Goal: Task Accomplishment & Management: Use online tool/utility

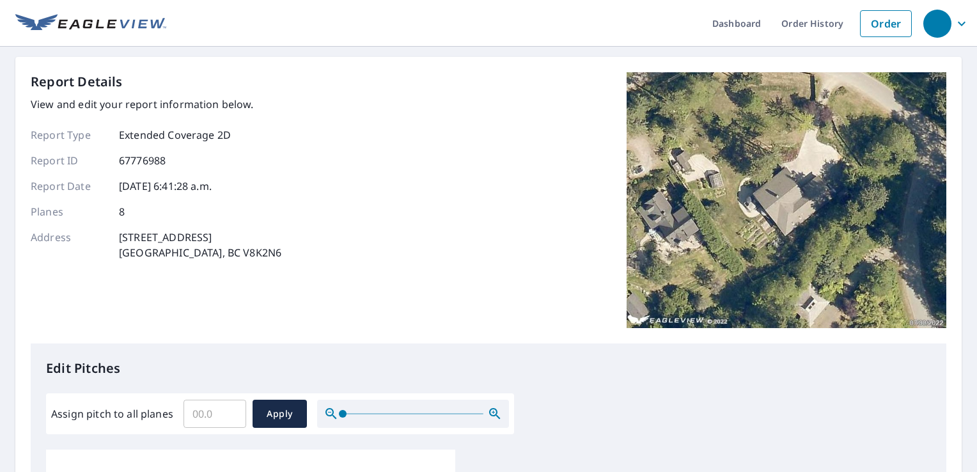
click at [212, 407] on input "Assign pitch to all planes" at bounding box center [215, 414] width 63 height 36
type input "9"
click at [274, 420] on span "Apply" at bounding box center [280, 414] width 34 height 16
type input "9"
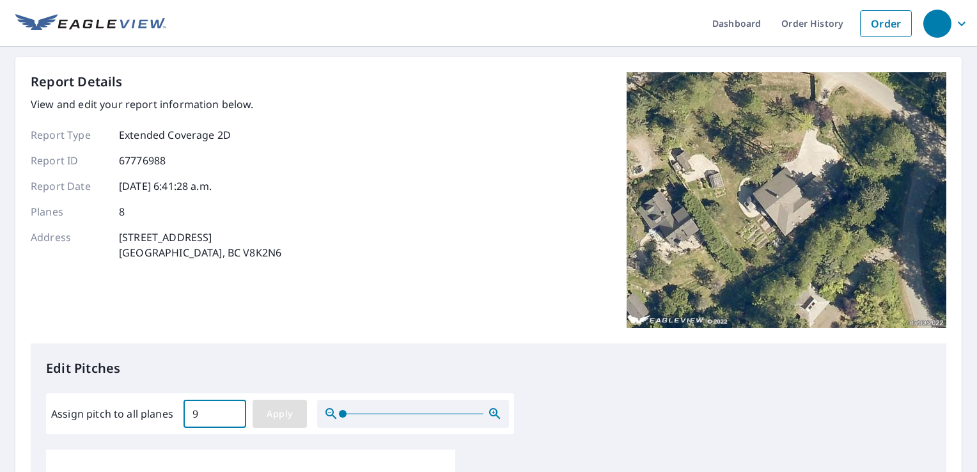
type input "9"
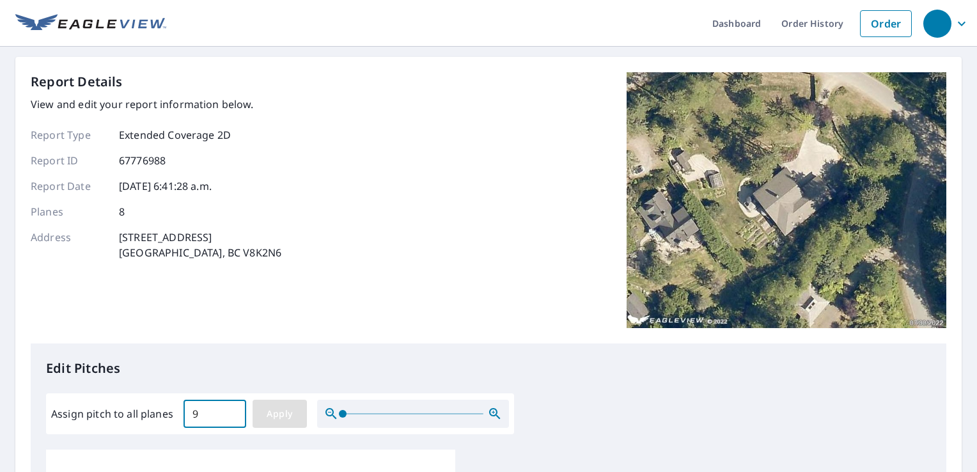
type input "9"
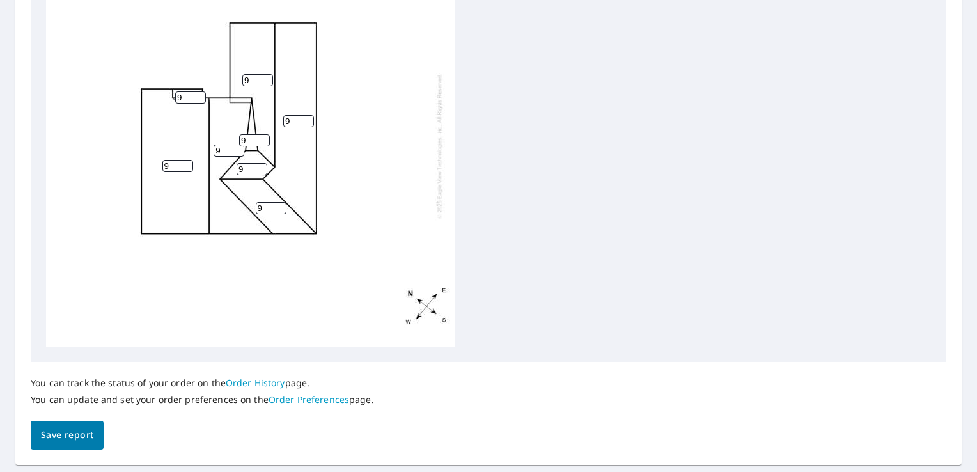
scroll to position [540, 0]
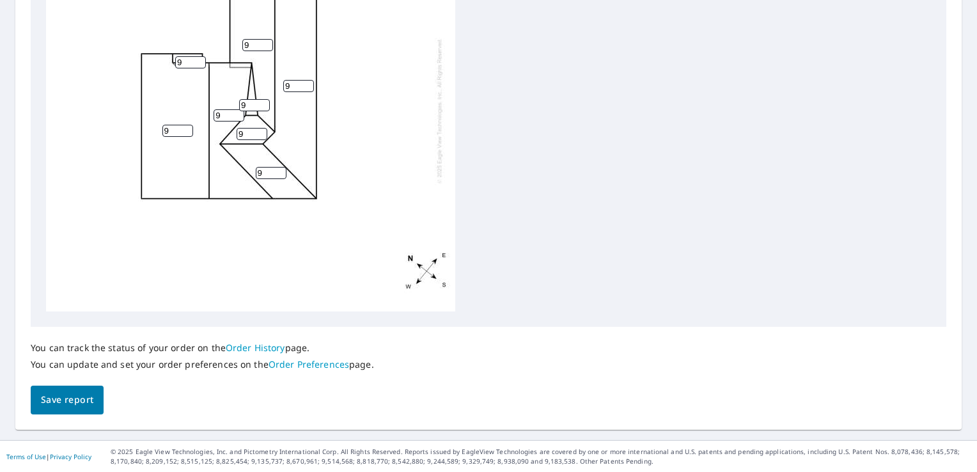
click at [74, 402] on span "Save report" at bounding box center [67, 400] width 52 height 16
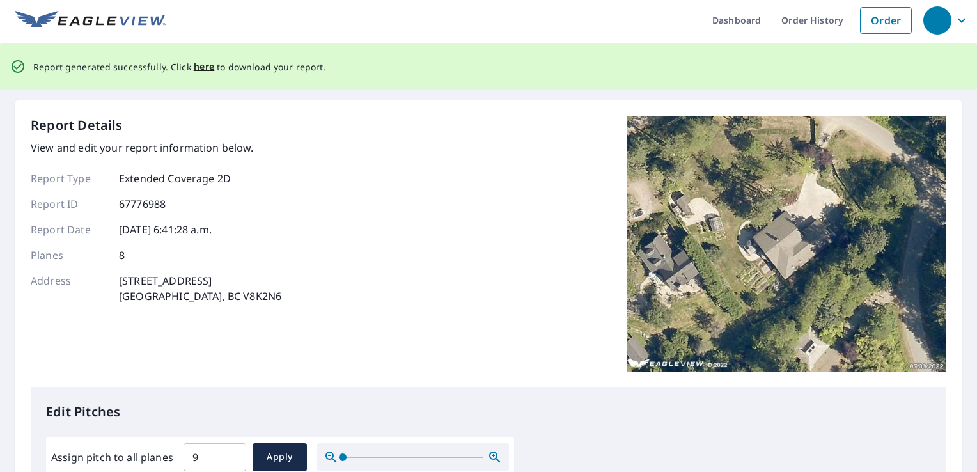
scroll to position [0, 0]
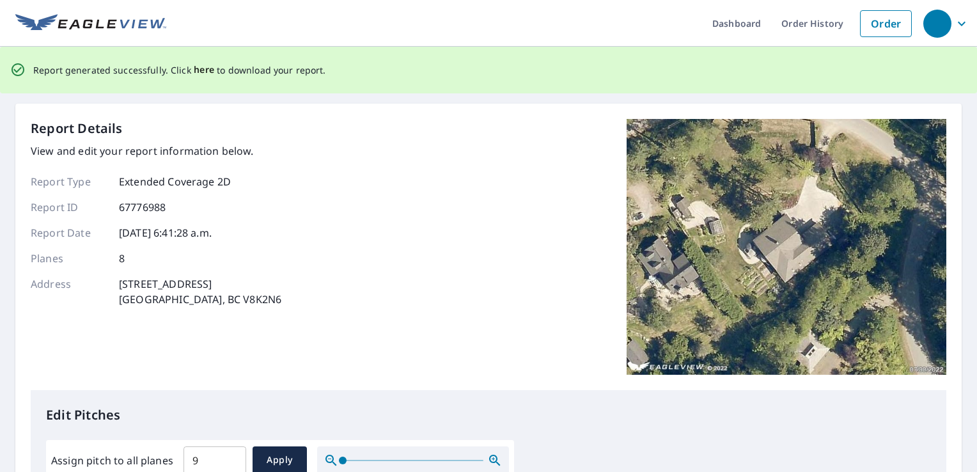
click at [200, 70] on span "here" at bounding box center [204, 70] width 21 height 16
